Goal: Information Seeking & Learning: Learn about a topic

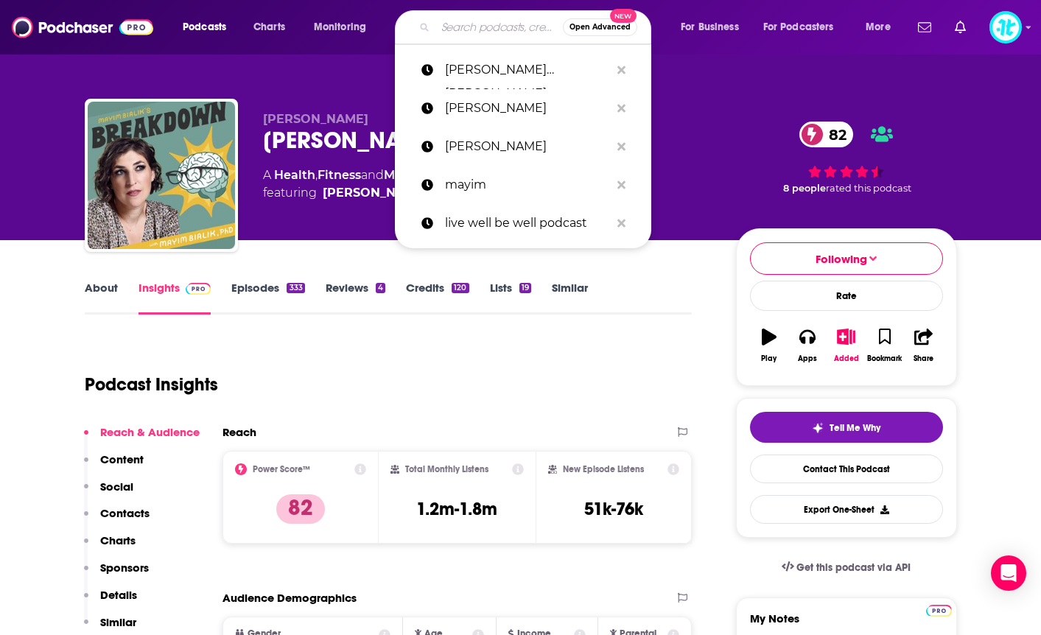
click at [477, 32] on input "Search podcasts, credits, & more..." at bounding box center [498, 27] width 127 height 24
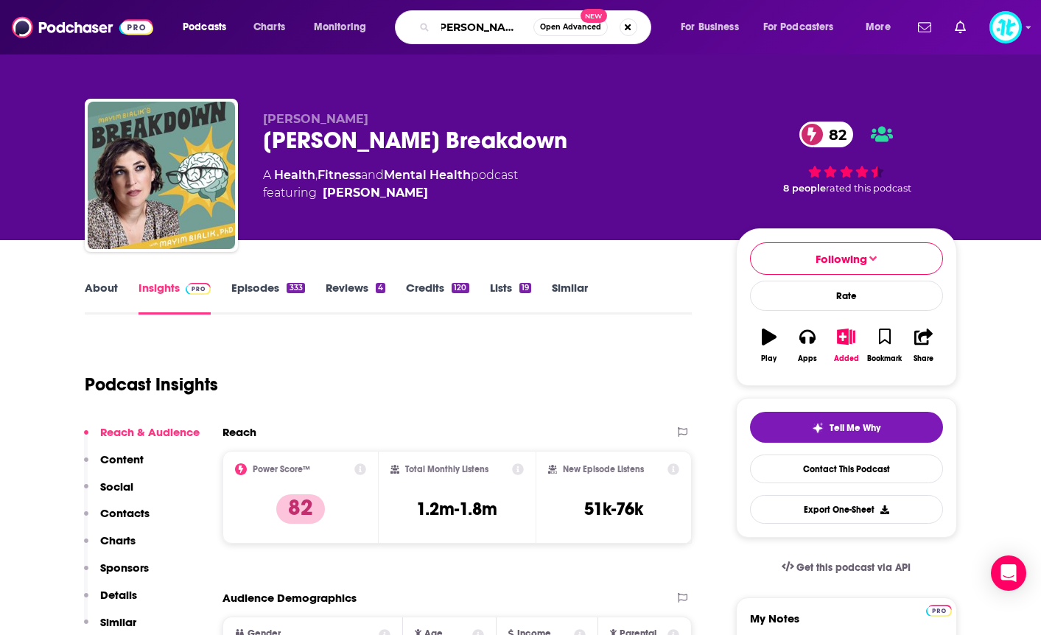
type input "[PERSON_NAME]"
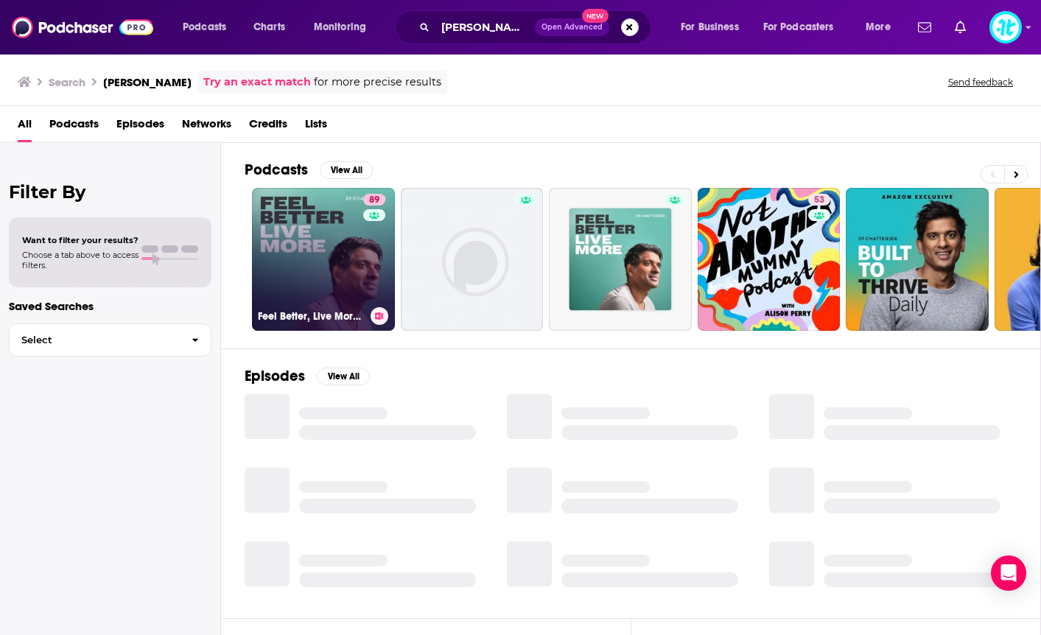
click at [330, 272] on link "89 Feel Better, Live More with [PERSON_NAME]" at bounding box center [323, 259] width 143 height 143
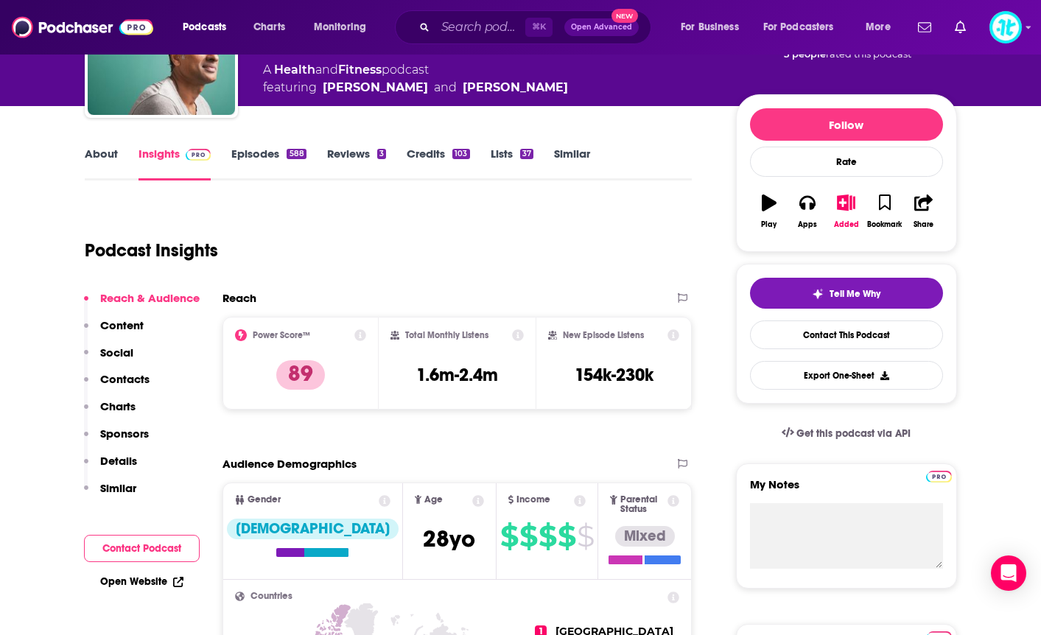
scroll to position [138, 0]
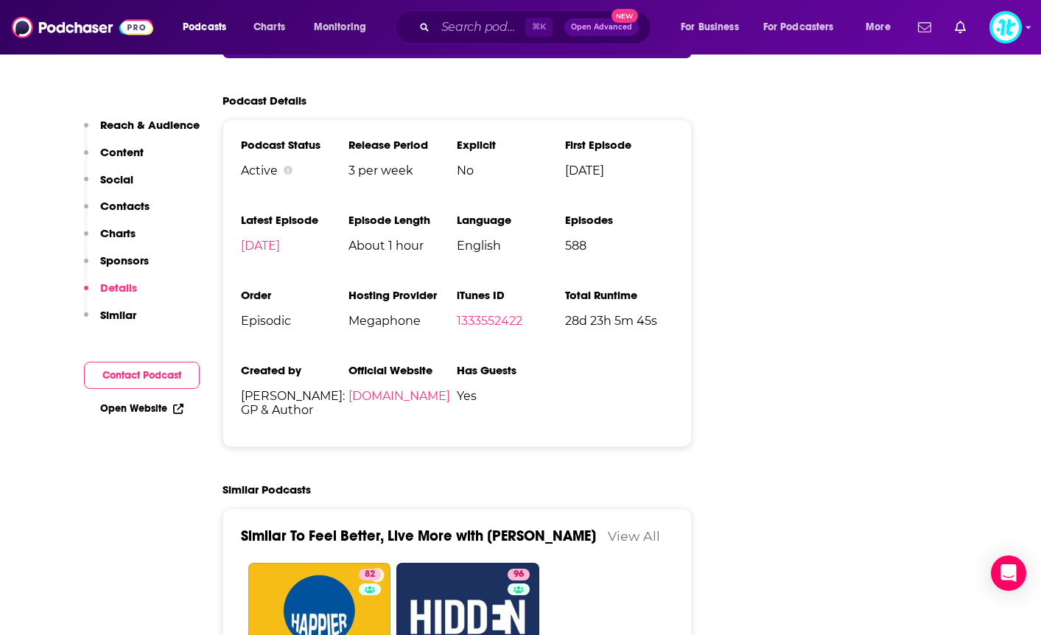
drag, startPoint x: 100, startPoint y: 288, endPoint x: 20, endPoint y: 288, distance: 80.3
click at [97, 287] on button "Details" at bounding box center [110, 294] width 53 height 27
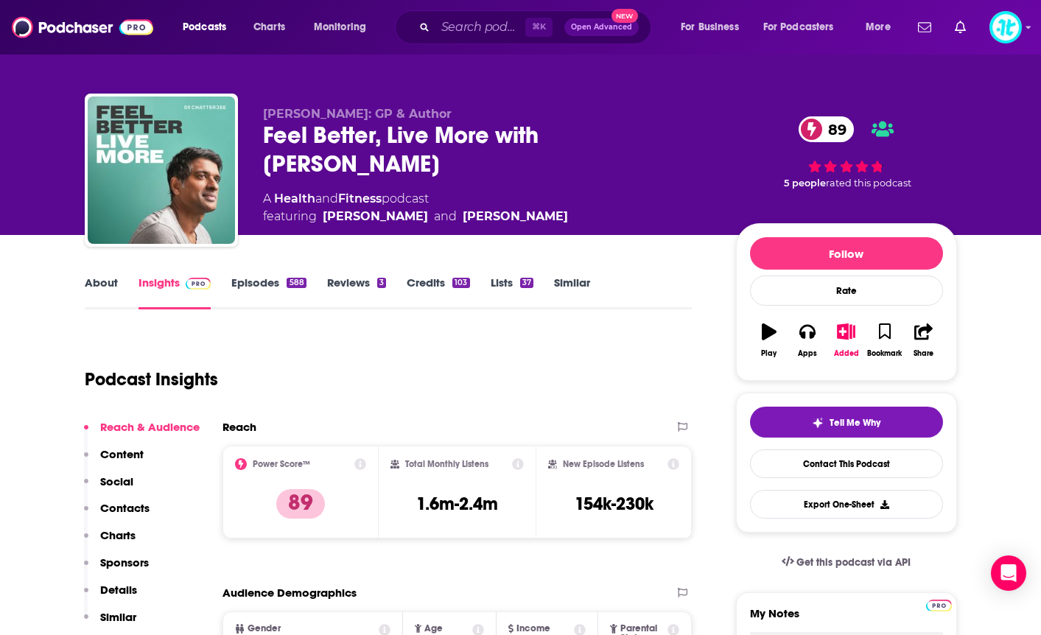
scroll to position [0, 0]
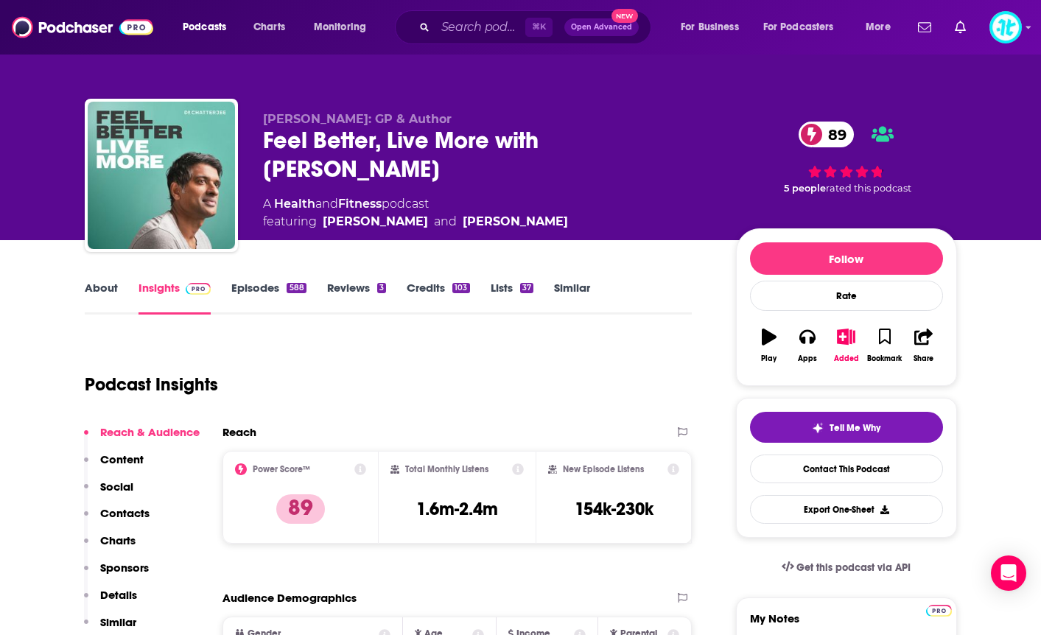
click at [270, 295] on link "Episodes 588" at bounding box center [268, 298] width 74 height 34
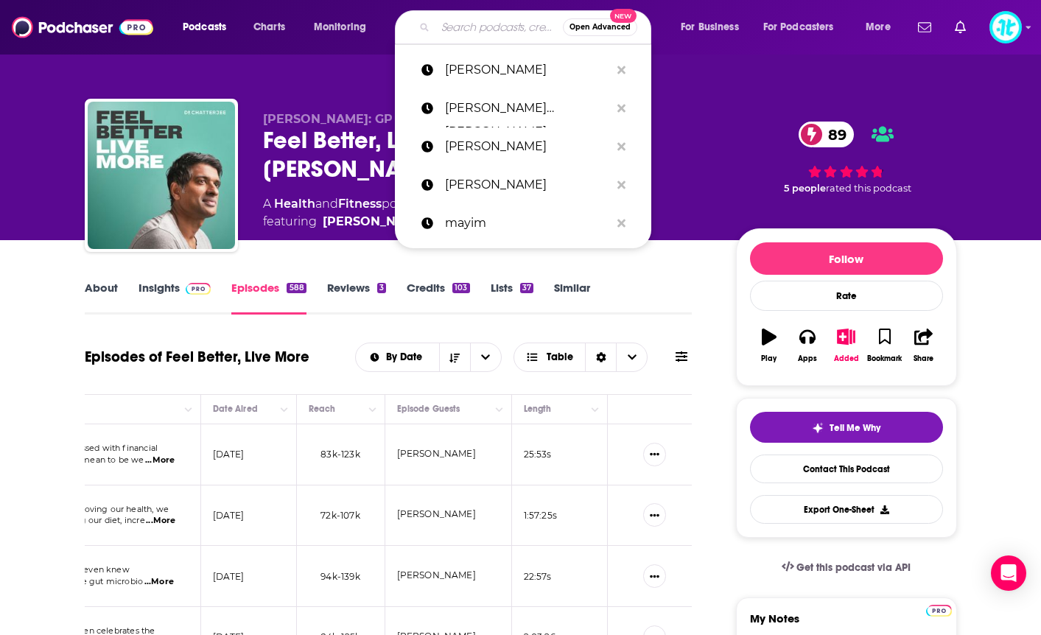
click at [469, 28] on input "Search podcasts, credits, & more..." at bounding box center [498, 27] width 127 height 24
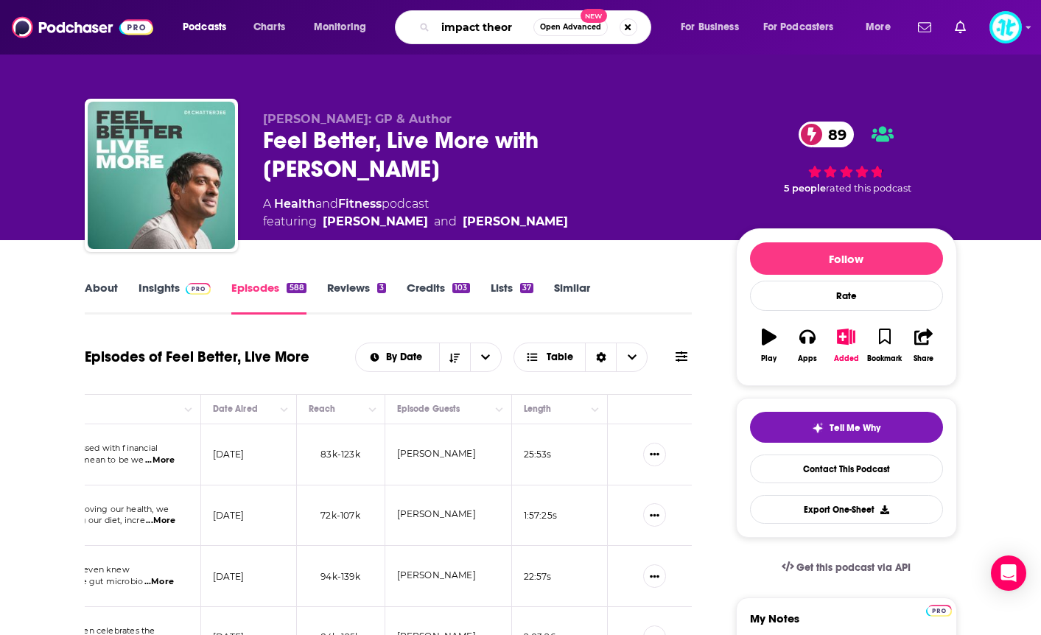
type input "impact theory"
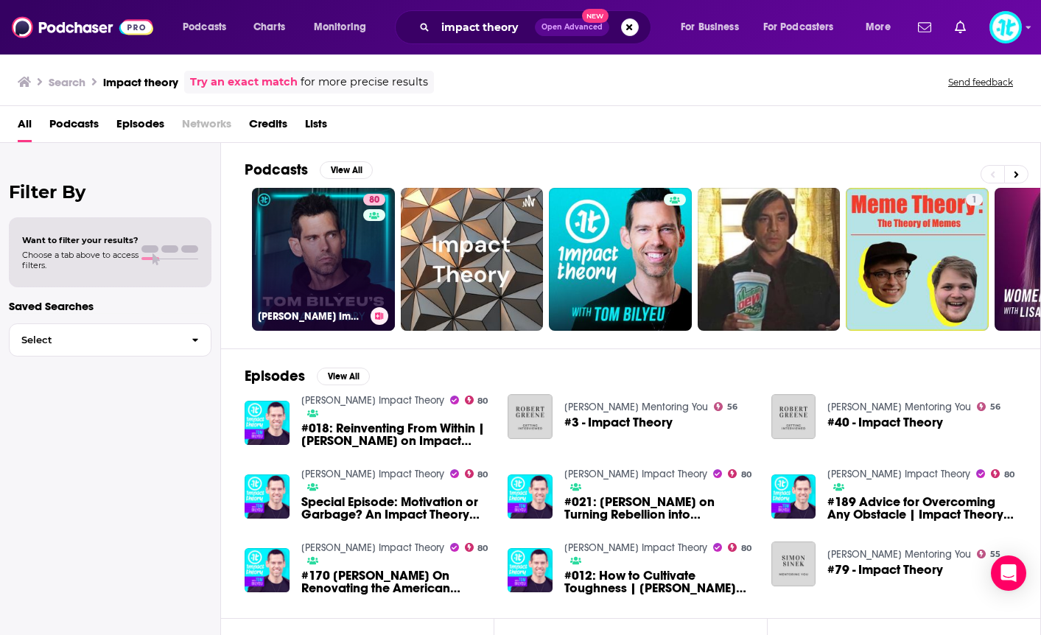
click at [335, 211] on link "80 [PERSON_NAME] Impact Theory" at bounding box center [323, 259] width 143 height 143
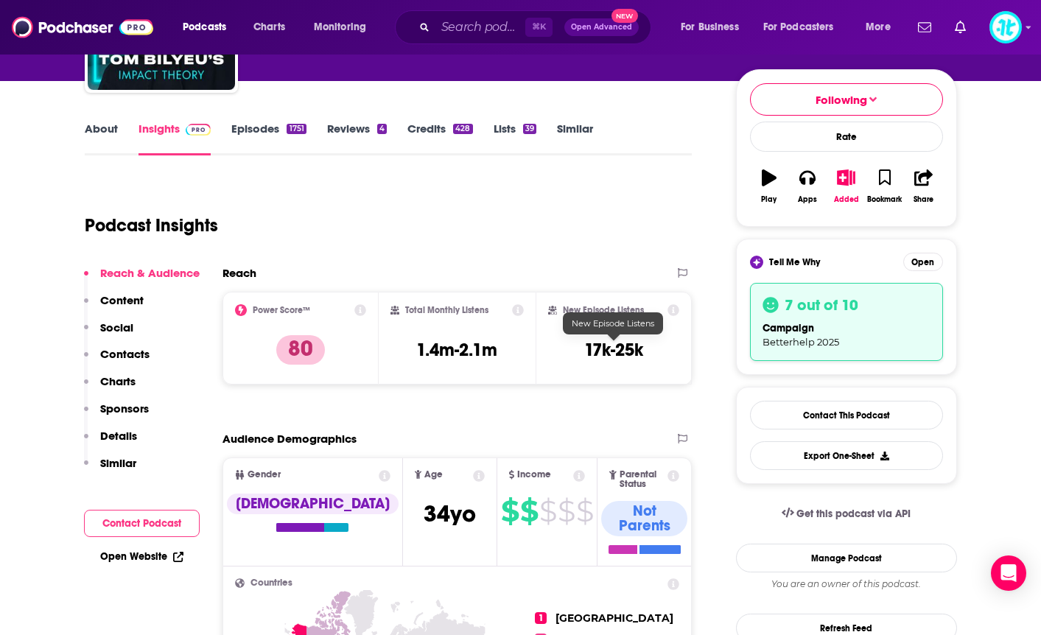
scroll to position [161, 0]
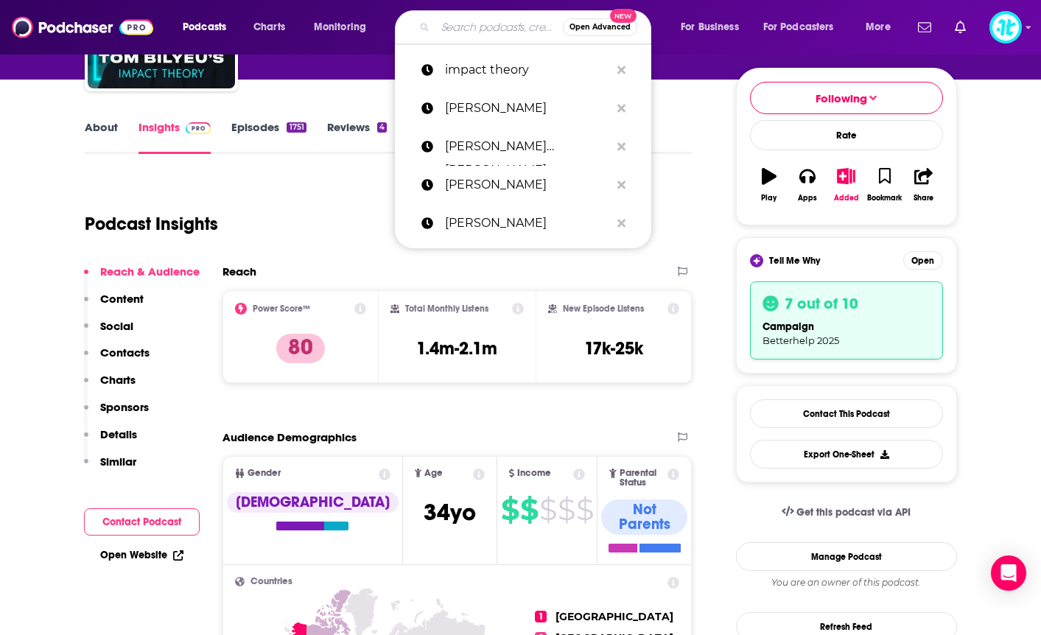
click at [452, 26] on input "Search podcasts, credits, & more..." at bounding box center [498, 27] width 127 height 24
click at [487, 108] on p "[PERSON_NAME]" at bounding box center [527, 108] width 165 height 38
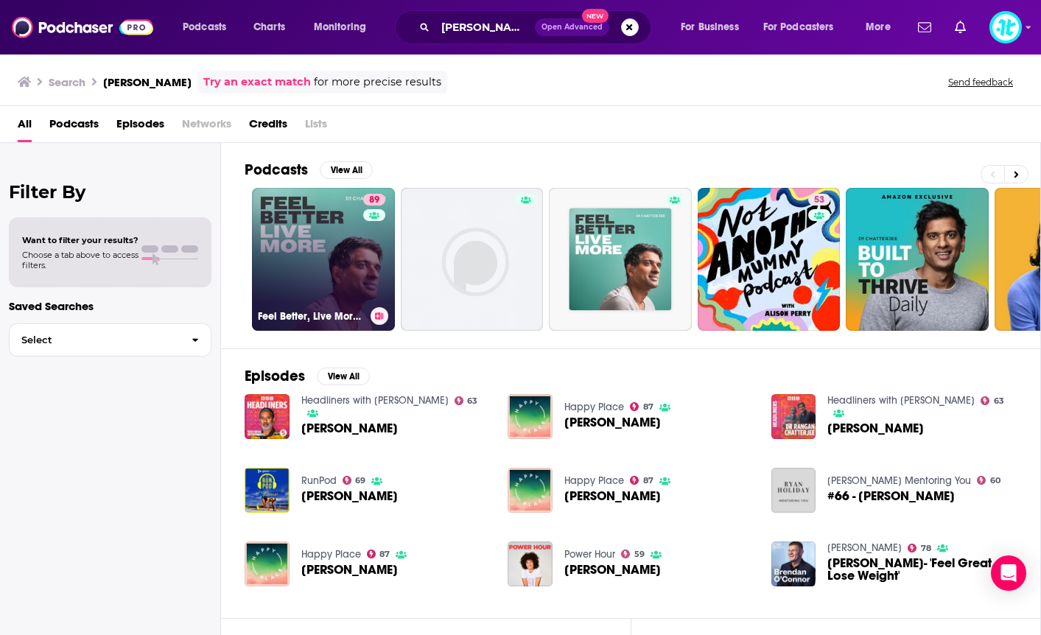
click at [339, 250] on link "89 Feel Better, Live More with [PERSON_NAME]" at bounding box center [323, 259] width 143 height 143
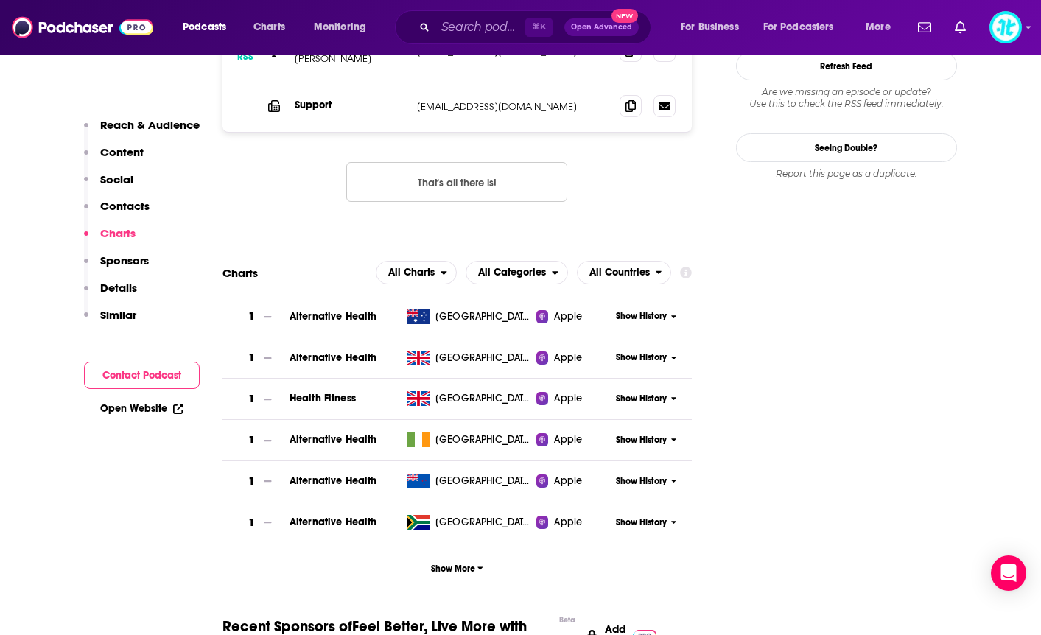
scroll to position [1592, 0]
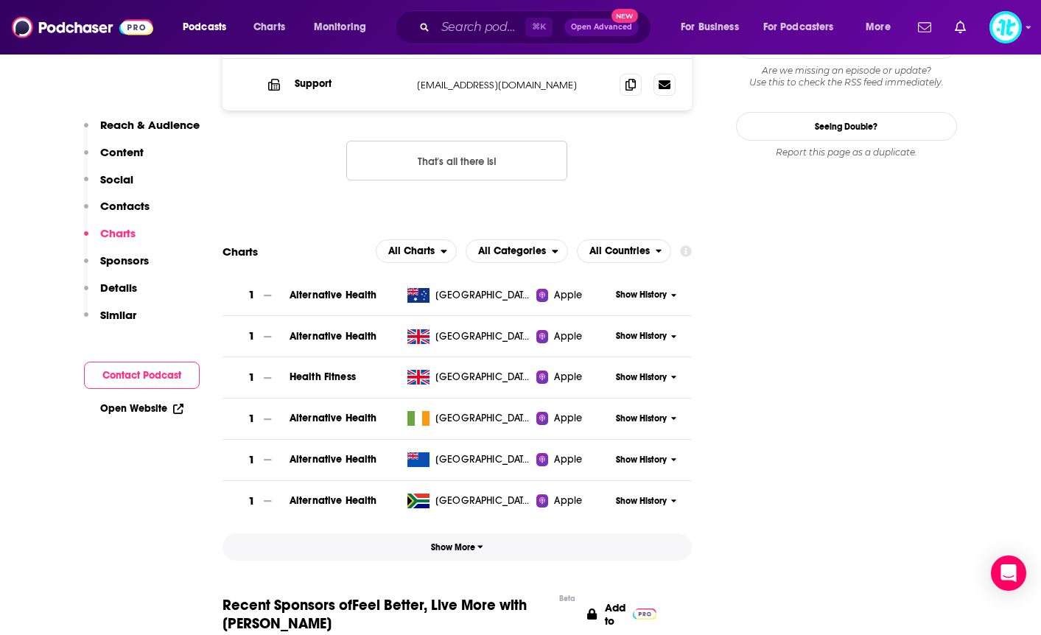
click at [468, 542] on span "Show More" at bounding box center [457, 547] width 52 height 10
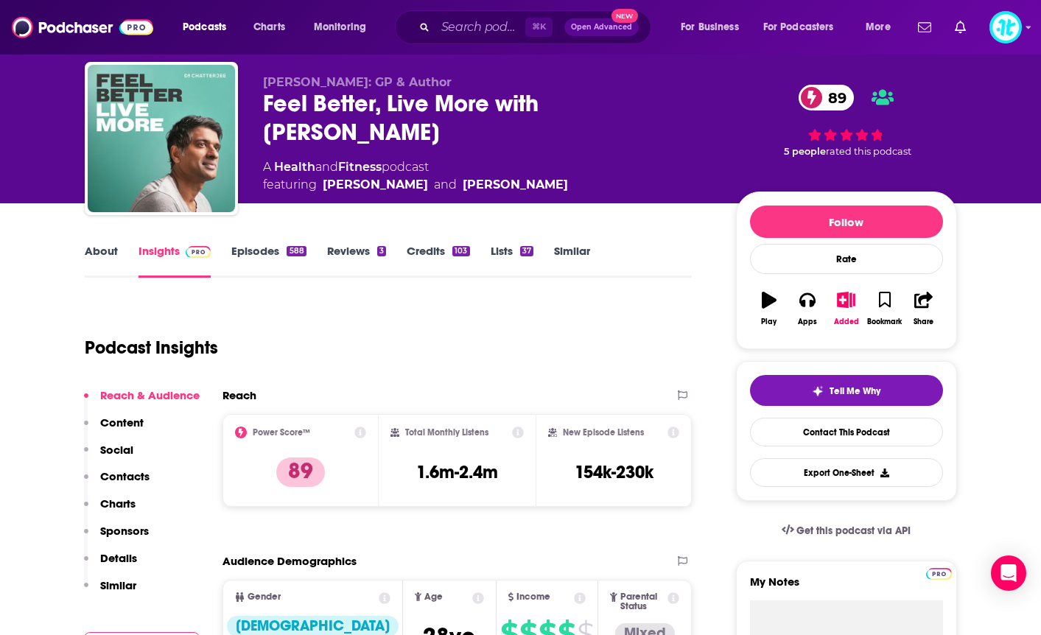
scroll to position [0, 0]
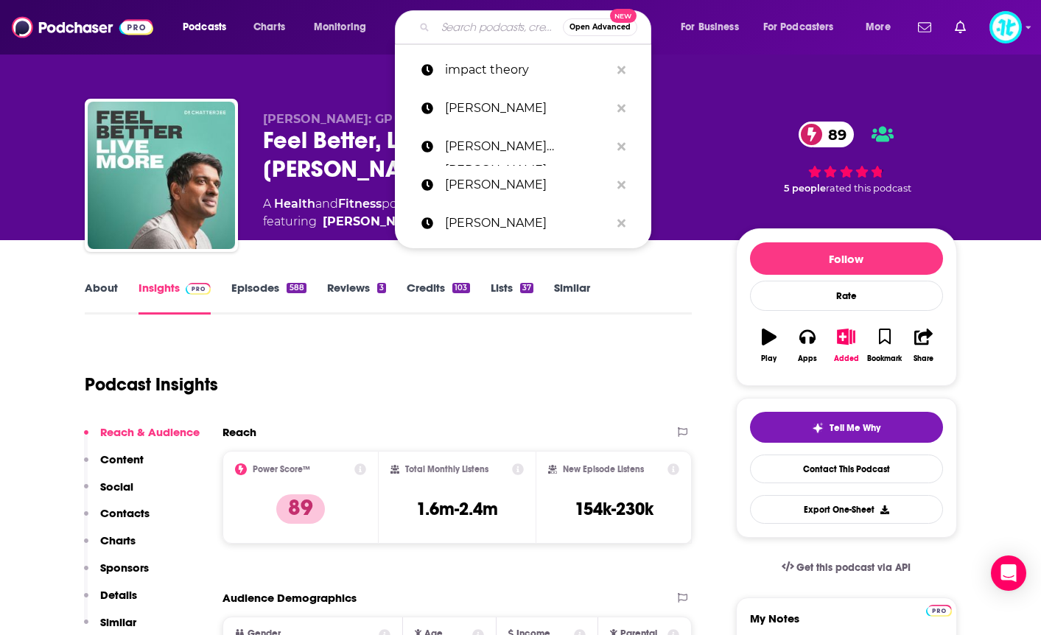
click at [465, 26] on input "Search podcasts, credits, & more..." at bounding box center [498, 27] width 127 height 24
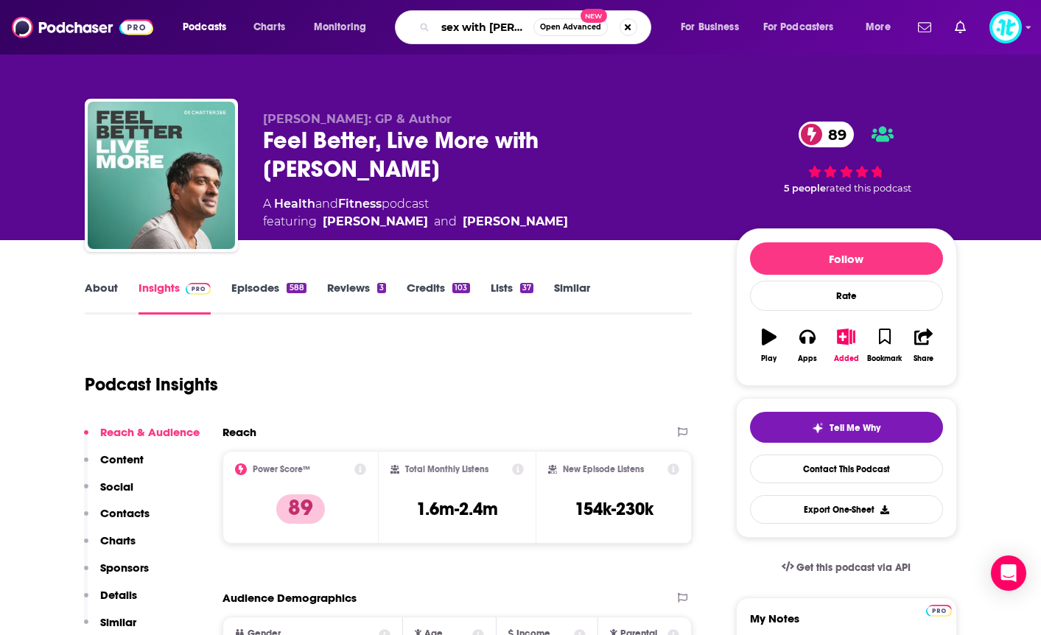
type input "sex with [PERSON_NAME]"
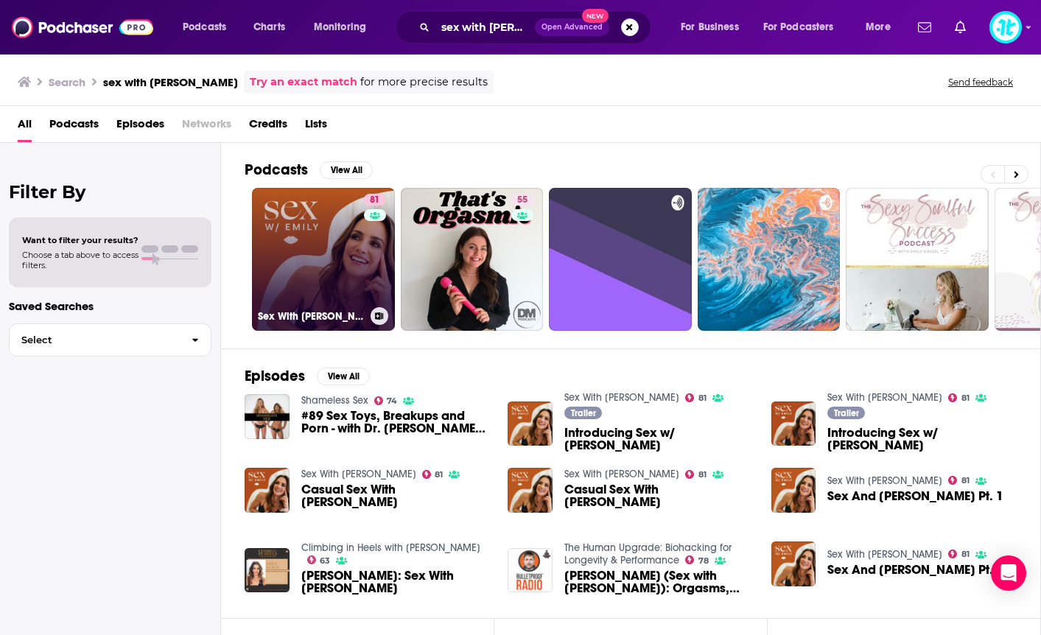
click at [304, 256] on link "81 Sex With [PERSON_NAME]" at bounding box center [323, 259] width 143 height 143
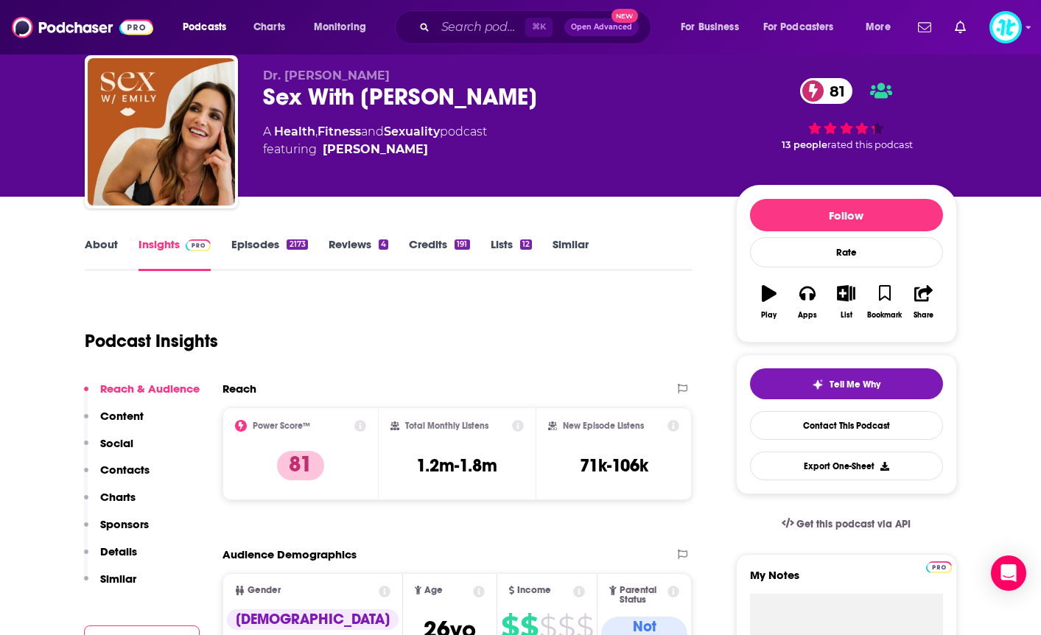
scroll to position [53, 0]
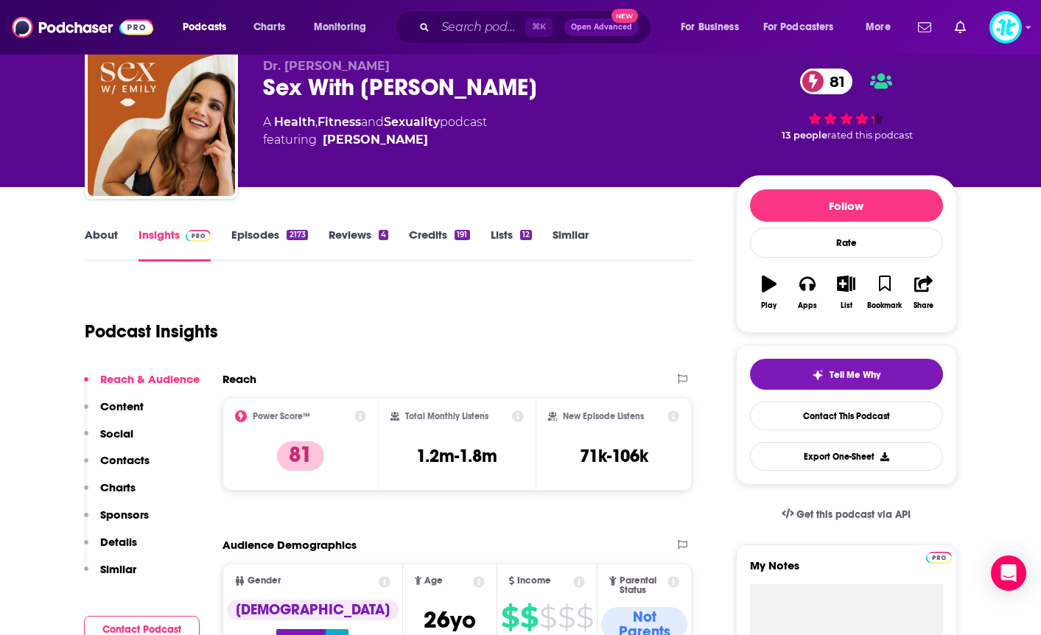
click at [278, 231] on link "Episodes 2173" at bounding box center [269, 245] width 76 height 34
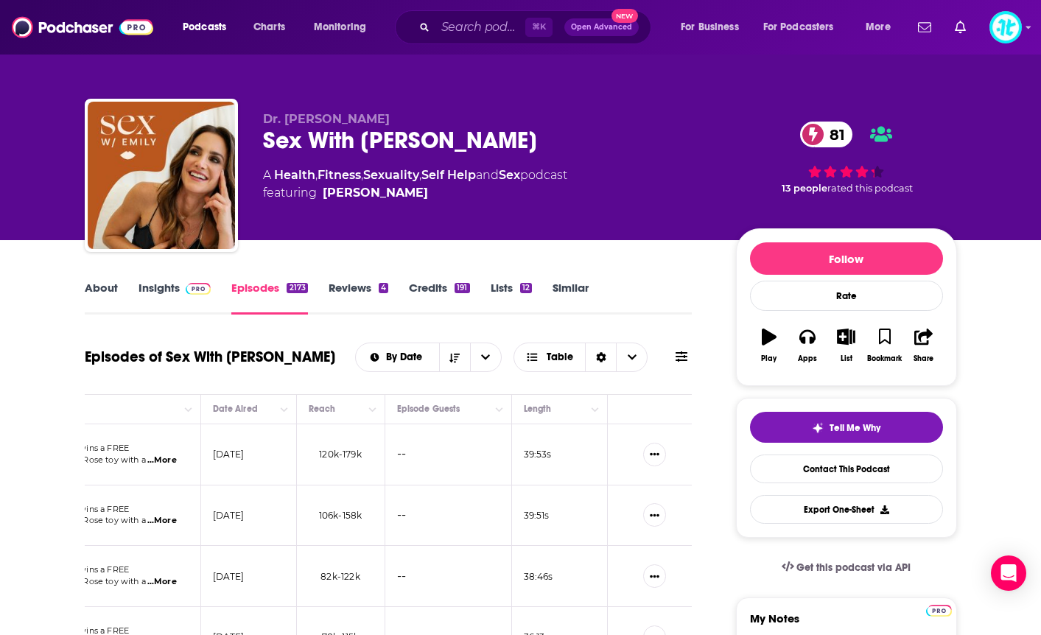
click at [169, 287] on link "Insights" at bounding box center [175, 298] width 73 height 34
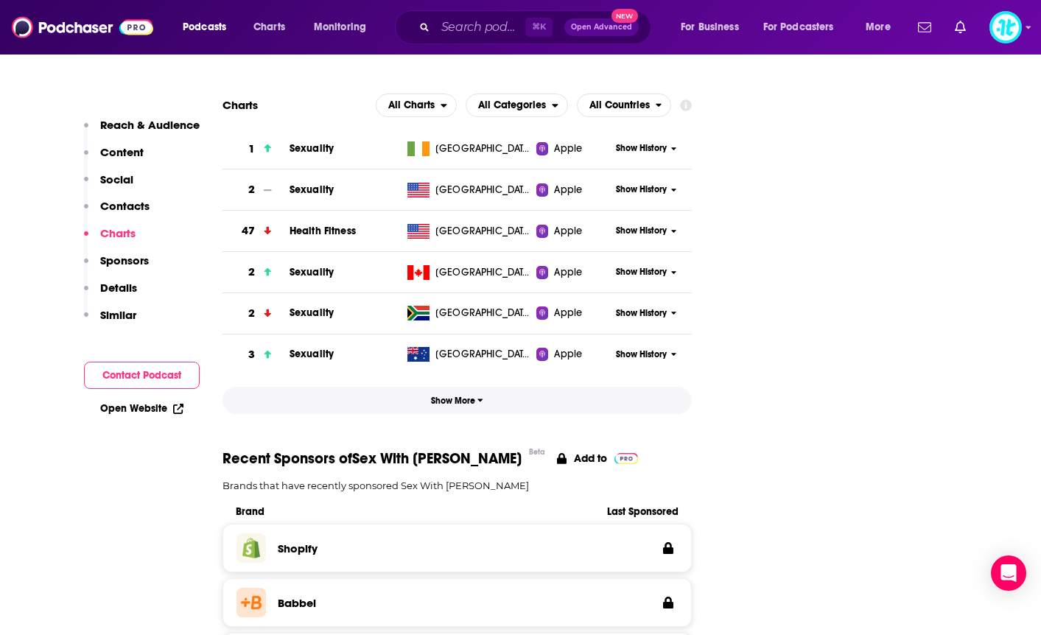
scroll to position [1920, 0]
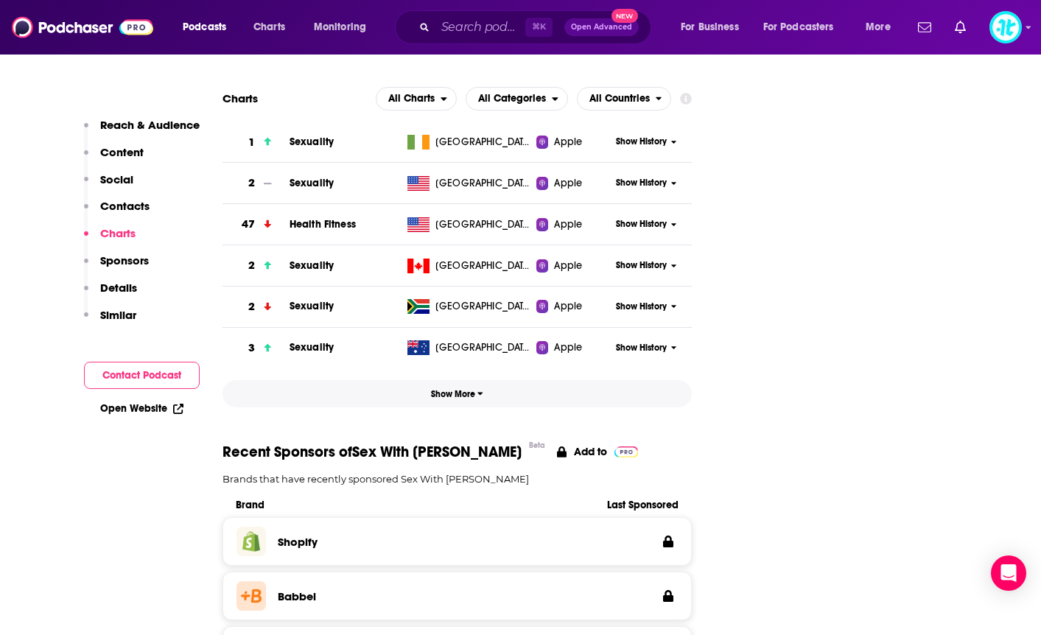
click at [475, 389] on span "Show More" at bounding box center [457, 394] width 52 height 10
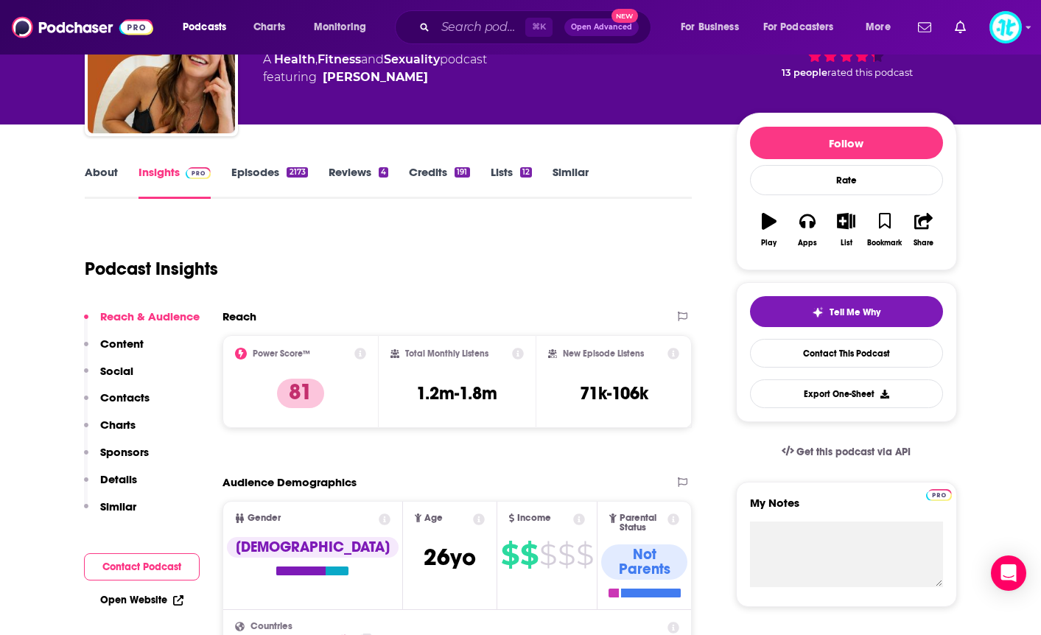
scroll to position [122, 0]
